Goal: Task Accomplishment & Management: Manage account settings

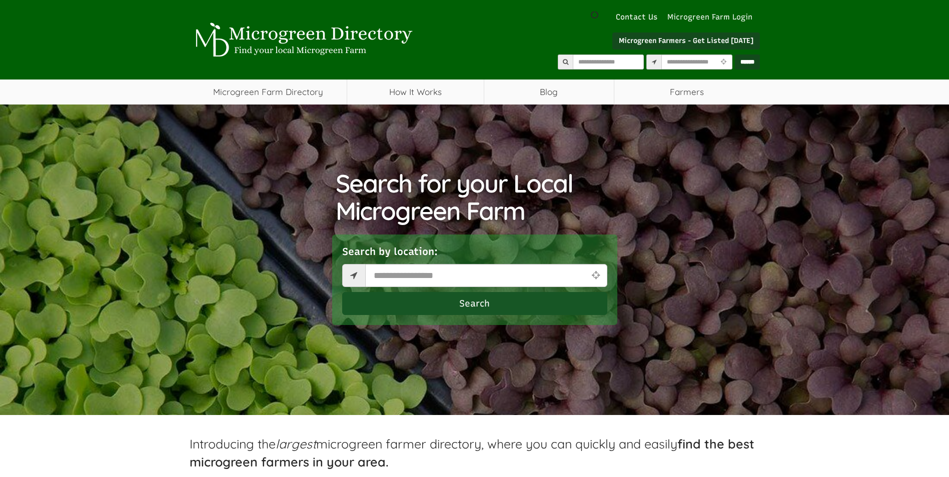
click at [741, 18] on link "Microgreen Farm Login" at bounding box center [713, 17] width 90 height 11
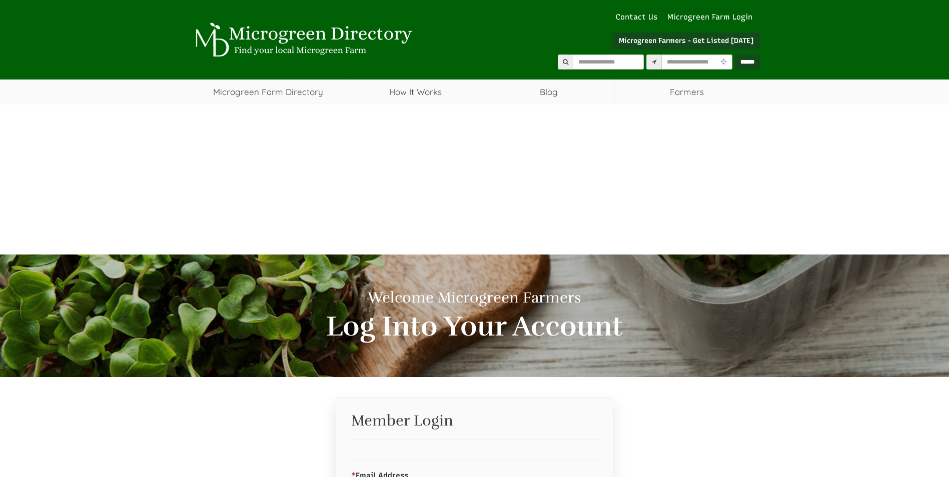
select select "Language Translate Widget"
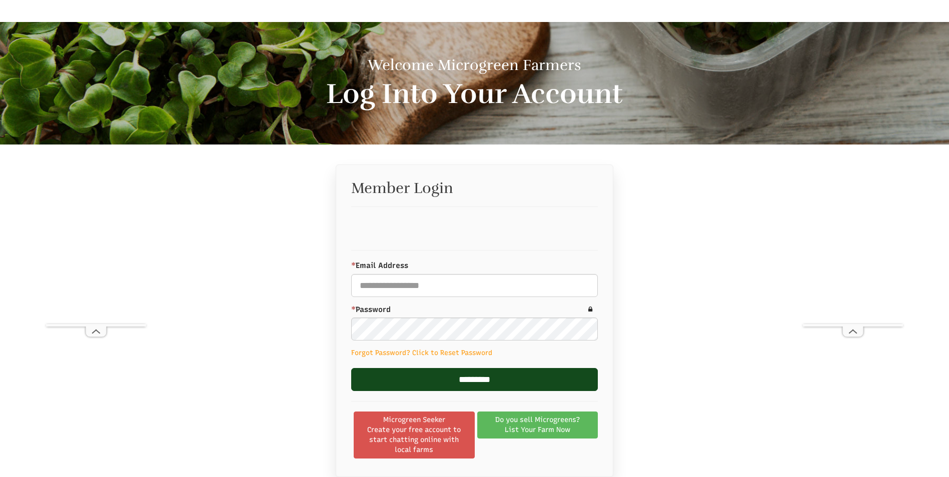
scroll to position [288, 0]
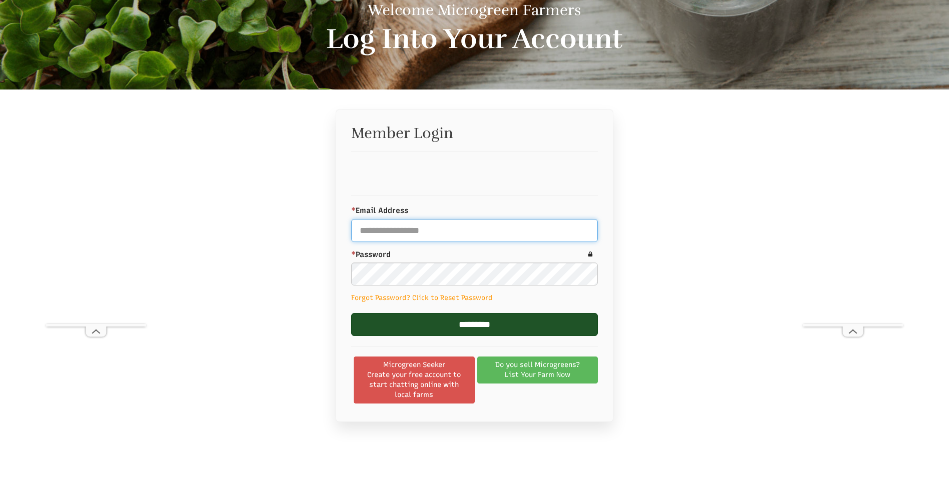
type input "**********"
click at [410, 322] on input "*********" at bounding box center [474, 324] width 247 height 23
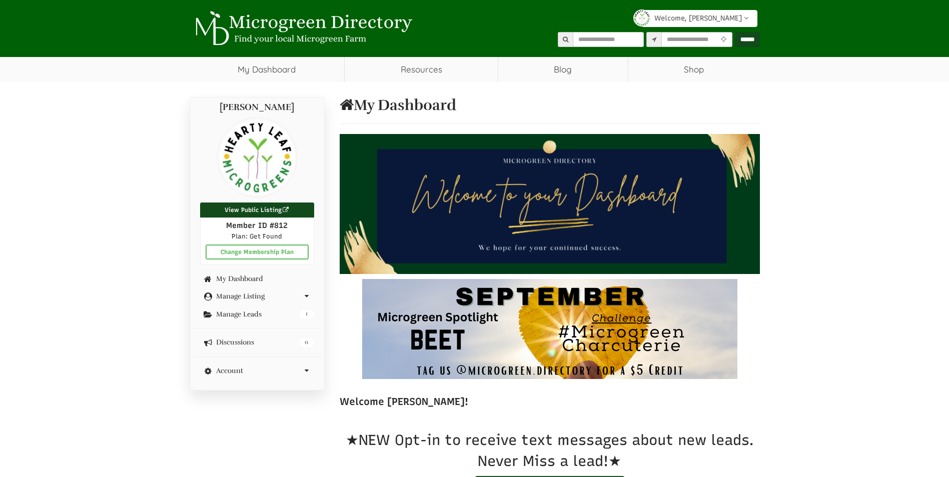
select select "Language Translate Widget"
click at [253, 294] on link "Manage Listing" at bounding box center [257, 297] width 114 height 8
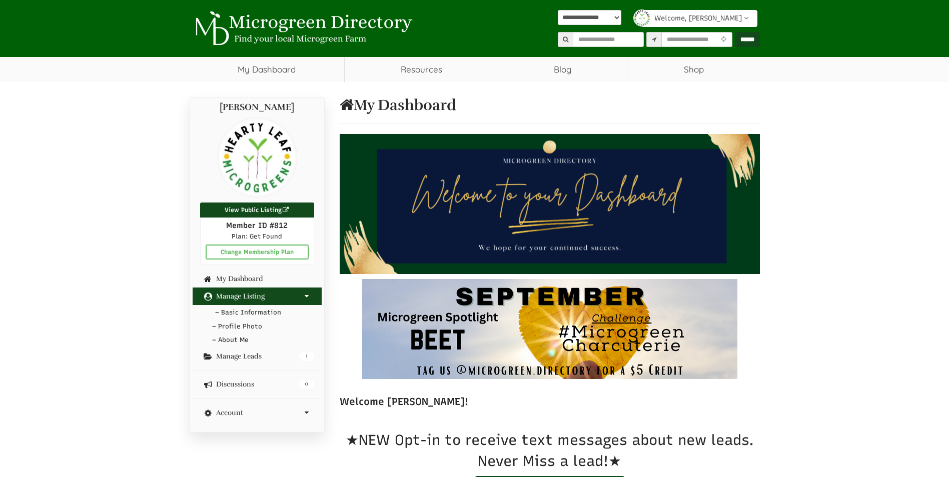
click at [254, 309] on link "– Basic Information" at bounding box center [257, 313] width 129 height 15
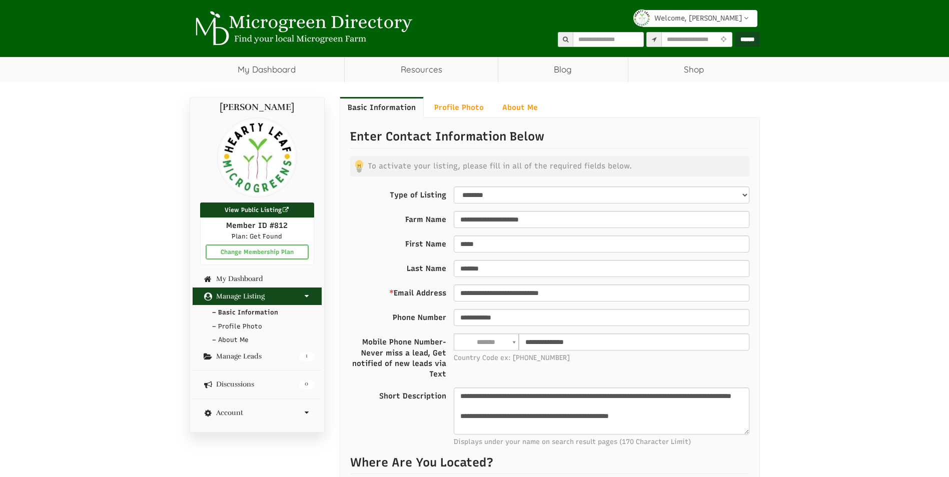
select select "Language Translate Widget"
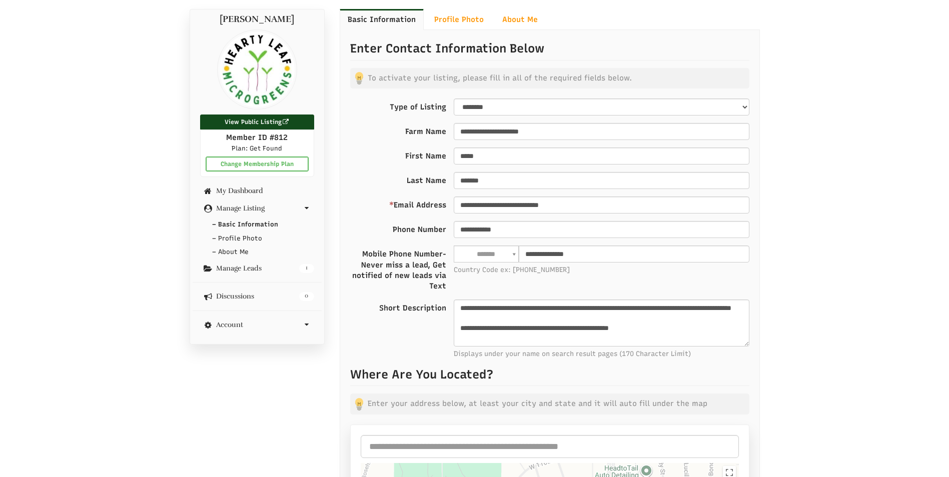
scroll to position [88, 0]
click at [244, 254] on link "– About Me" at bounding box center [257, 253] width 129 height 15
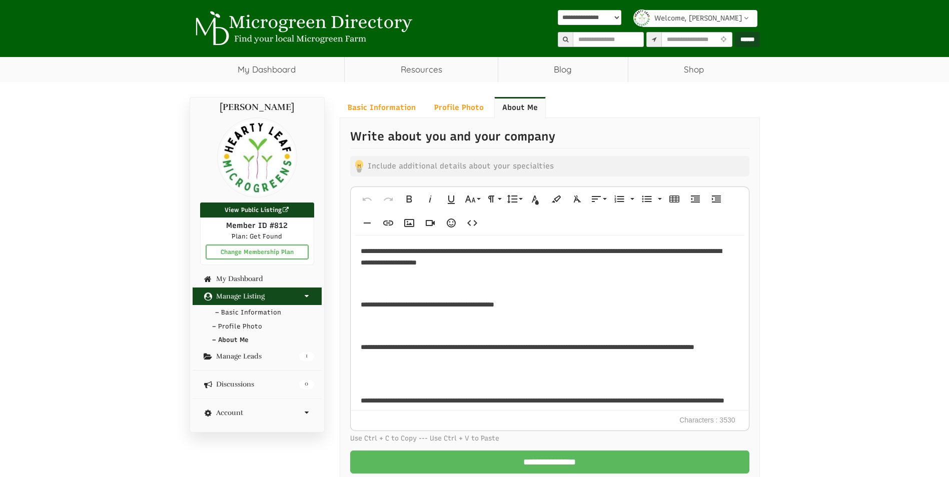
click at [255, 306] on link "– Basic Information" at bounding box center [257, 313] width 129 height 15
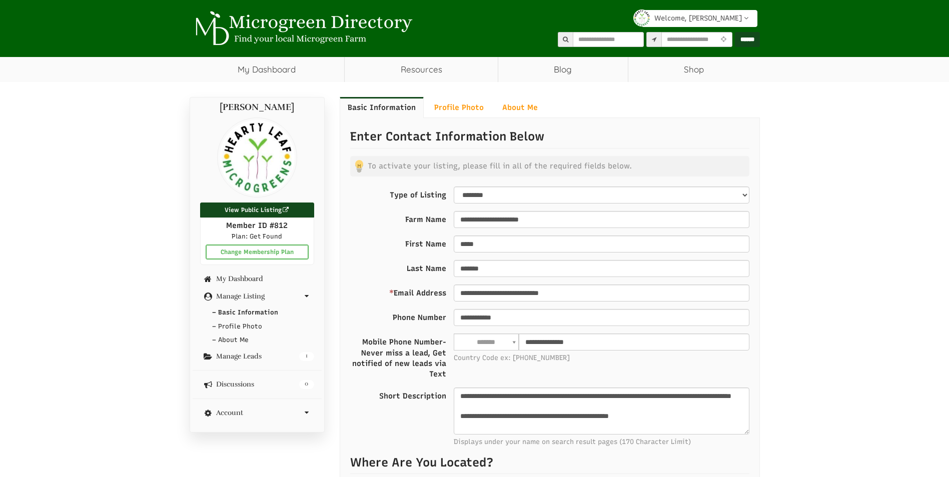
select select "Language Translate Widget"
click at [252, 323] on link "– Profile Photo" at bounding box center [257, 327] width 129 height 15
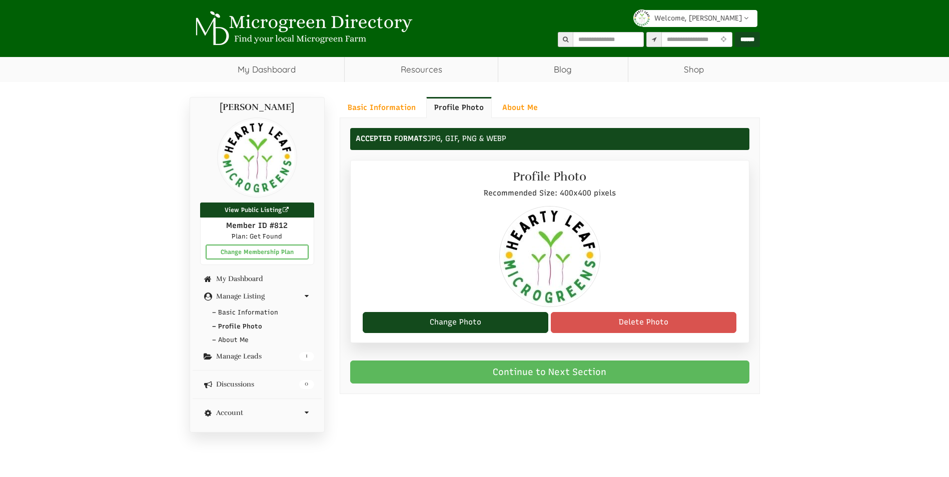
select select "Language Translate Widget"
click at [483, 317] on button "Change Photo" at bounding box center [456, 322] width 186 height 21
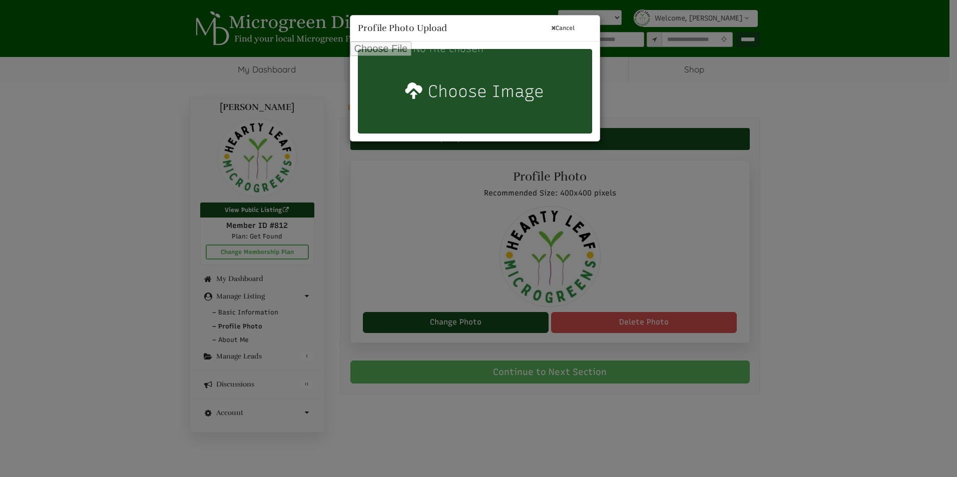
click at [466, 99] on input "file" at bounding box center [474, 92] width 249 height 100
type input "**********"
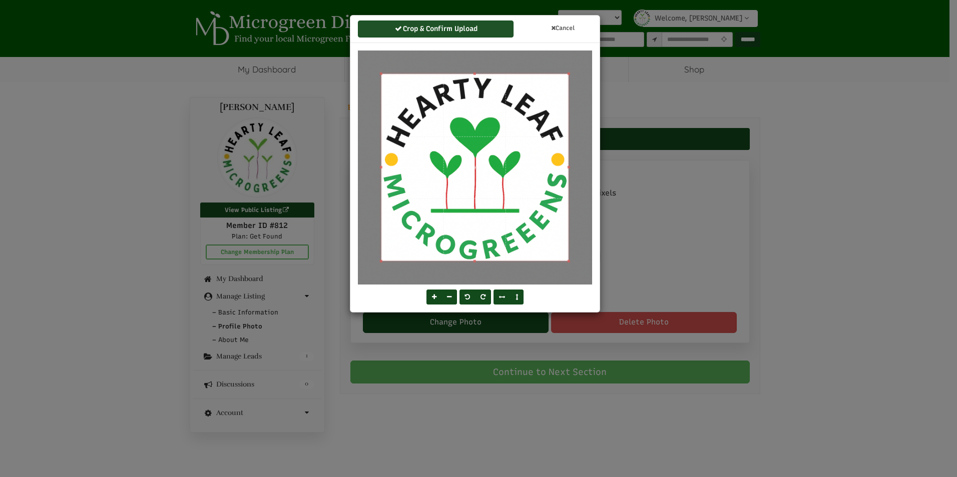
click at [431, 29] on button "Crop & Confirm Upload" at bounding box center [436, 29] width 156 height 17
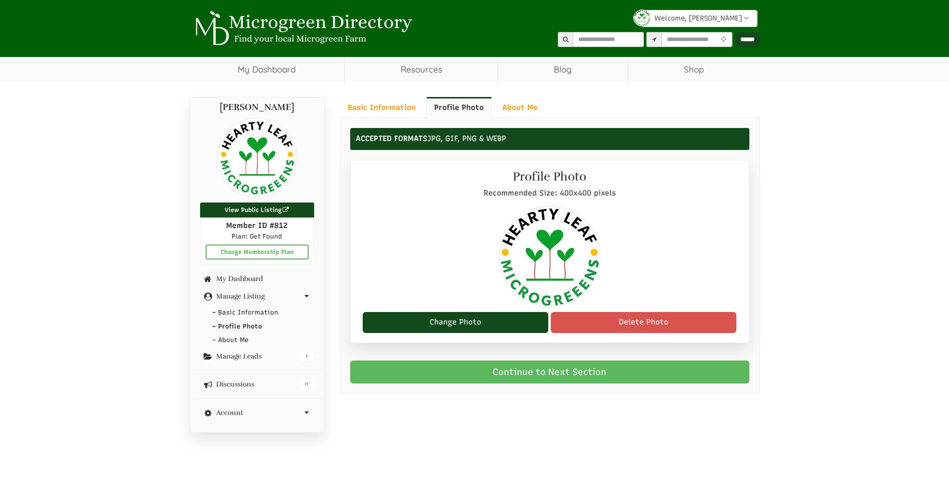
select select "Language Translate Widget"
click at [257, 353] on link "Manage Leads 1" at bounding box center [257, 357] width 114 height 8
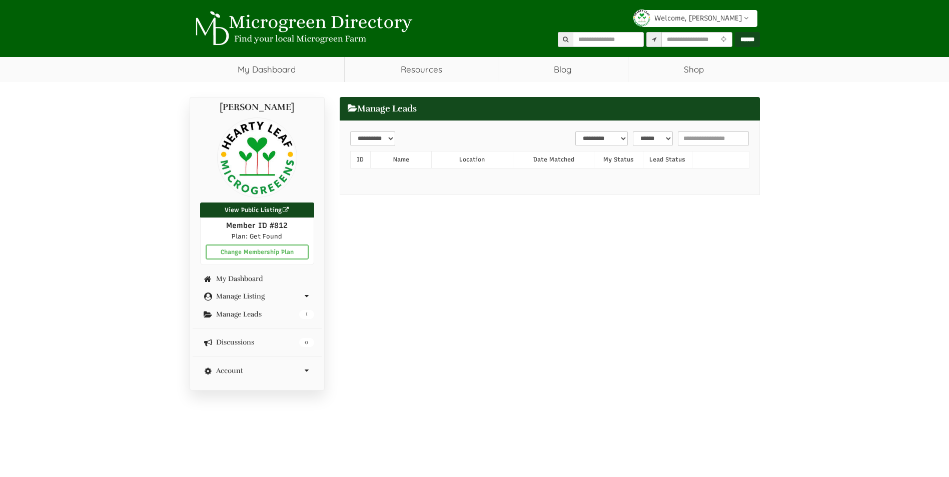
select select "**"
select select "Language Translate Widget"
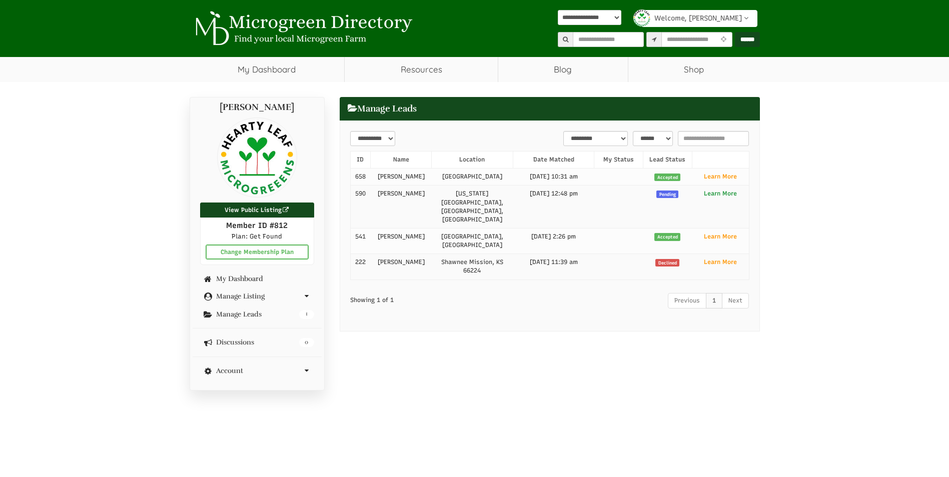
click at [711, 197] on b "Learn More" at bounding box center [720, 193] width 33 height 7
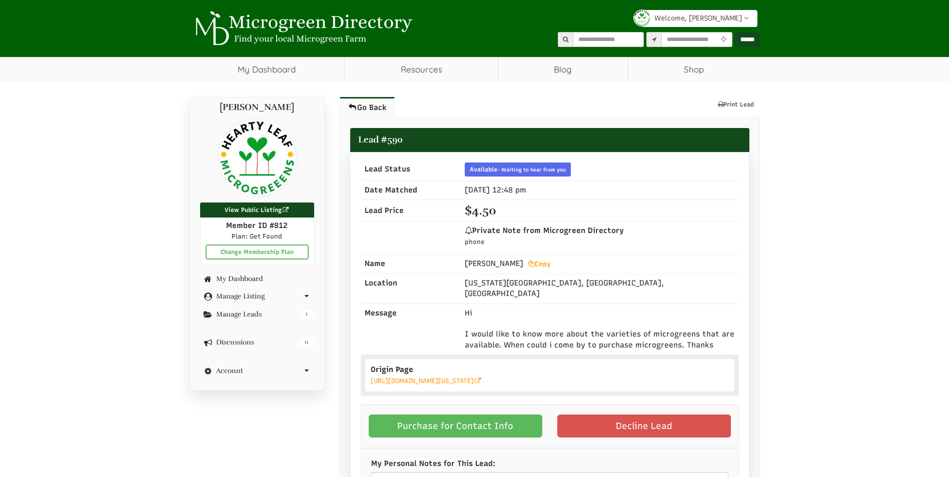
select select "Language Translate Widget"
click at [644, 415] on link "Decline Lead" at bounding box center [645, 426] width 174 height 23
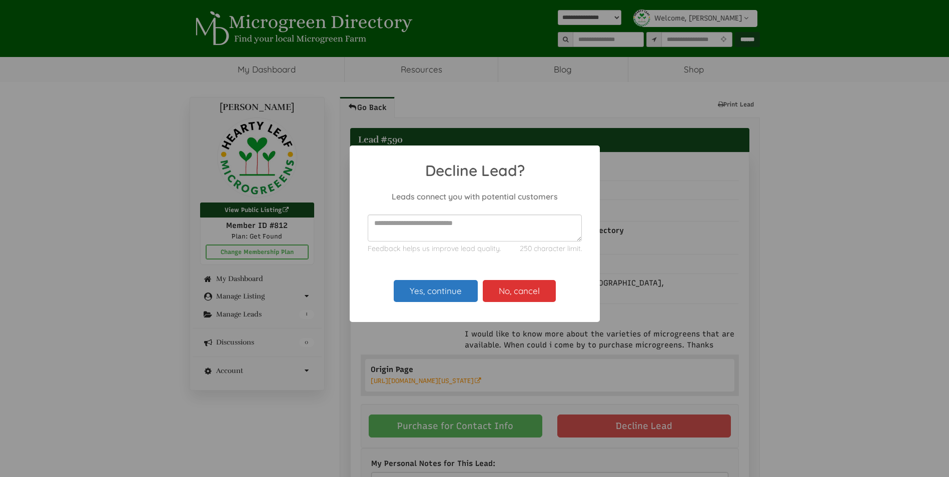
click at [434, 293] on button "Yes, continue" at bounding box center [436, 291] width 84 height 22
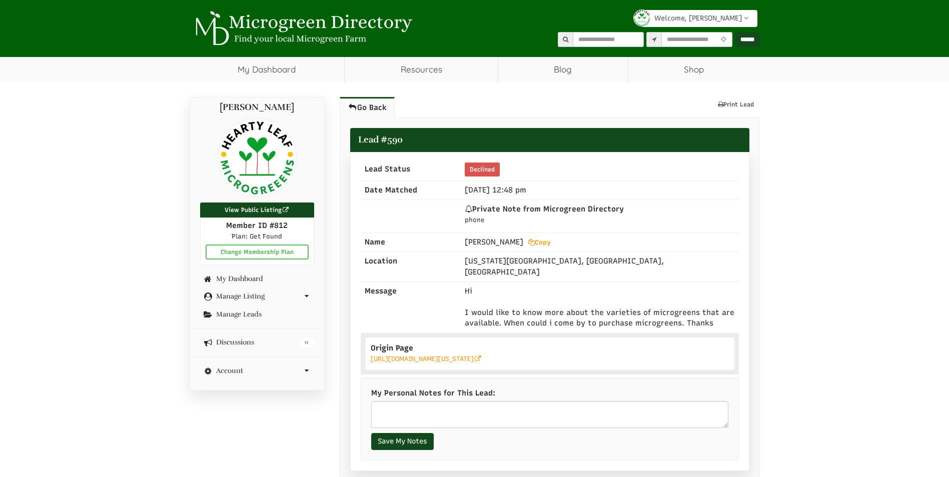
select select "Language Translate Widget"
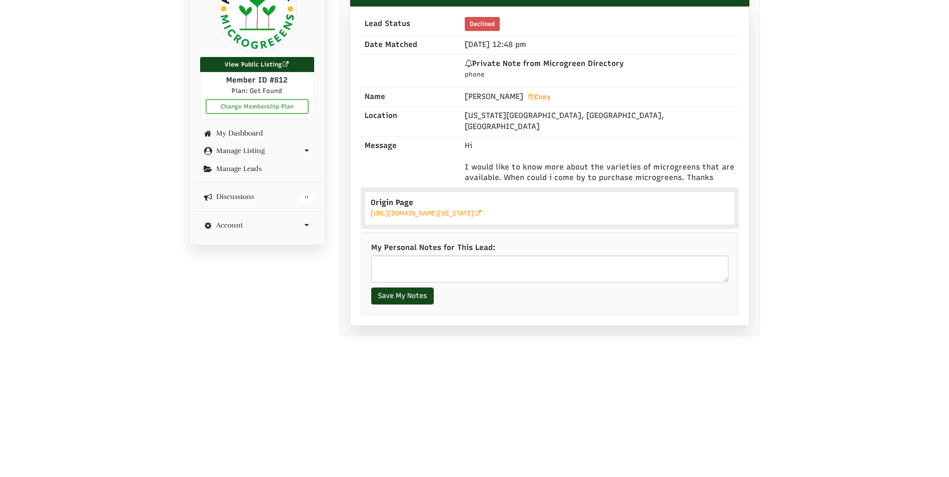
scroll to position [38, 0]
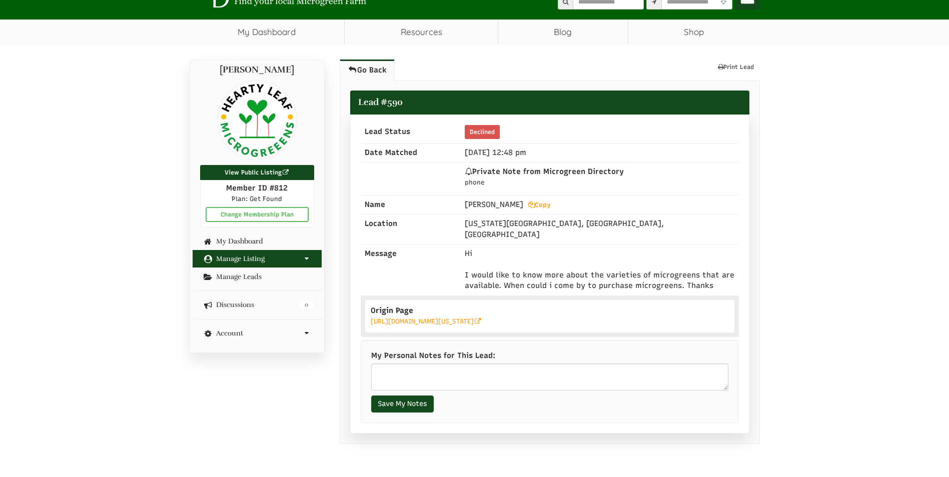
click at [248, 261] on link "Manage Listing" at bounding box center [257, 259] width 114 height 8
click at [248, 272] on link "– Basic Information" at bounding box center [257, 275] width 129 height 15
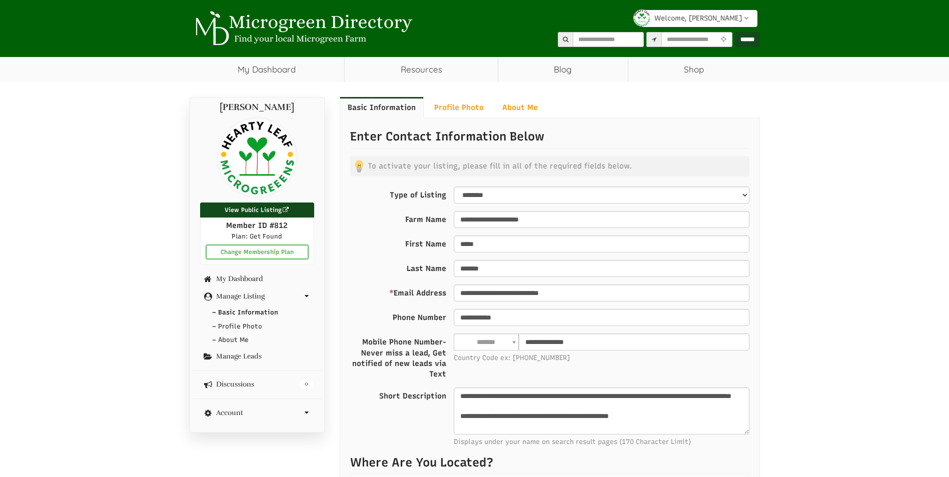
select select "Language Translate Widget"
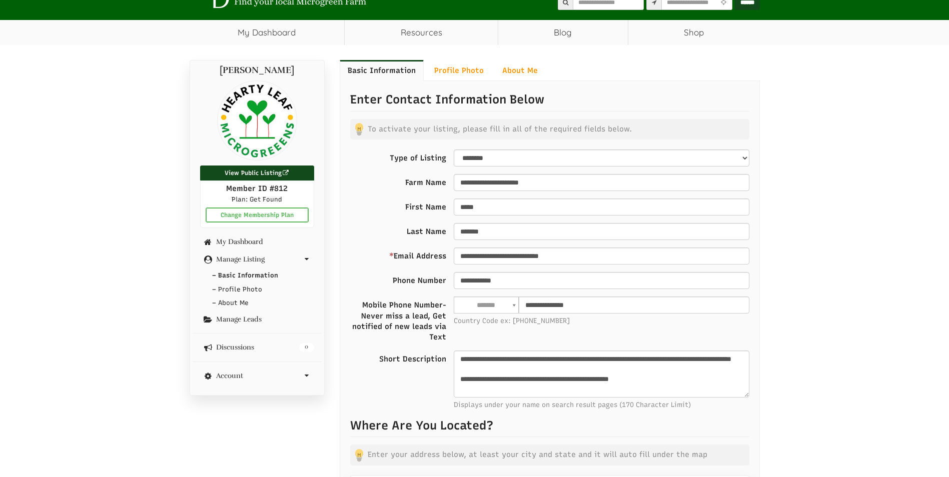
scroll to position [38, 0]
drag, startPoint x: 675, startPoint y: 390, endPoint x: 458, endPoint y: 358, distance: 219.5
click at [458, 358] on textarea "**********" at bounding box center [602, 373] width 296 height 47
